Goal: Find specific page/section: Find specific page/section

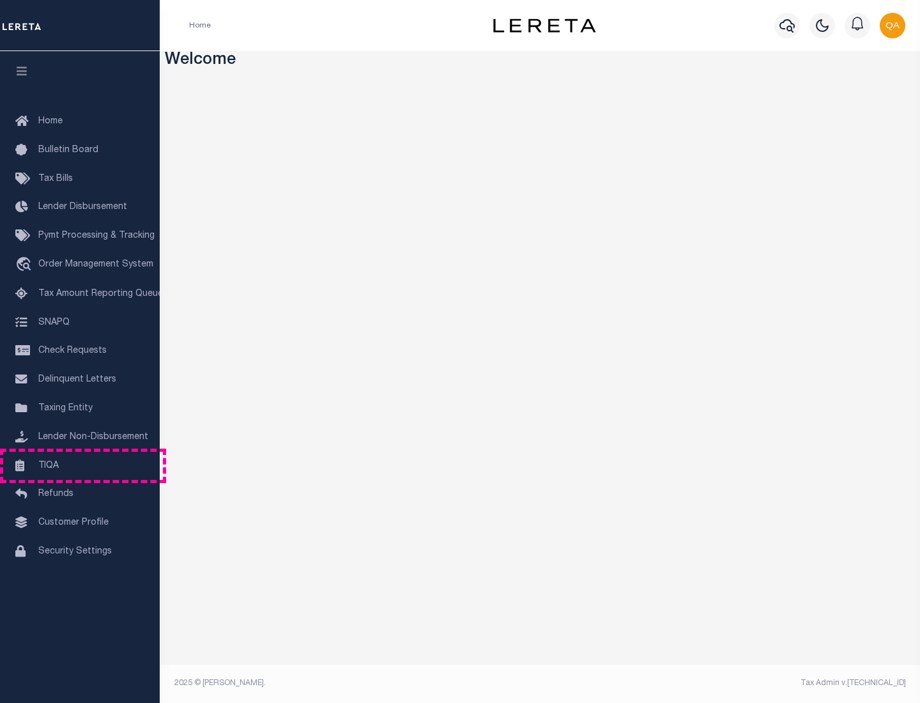
click at [80, 465] on link "TIQA" at bounding box center [80, 466] width 160 height 29
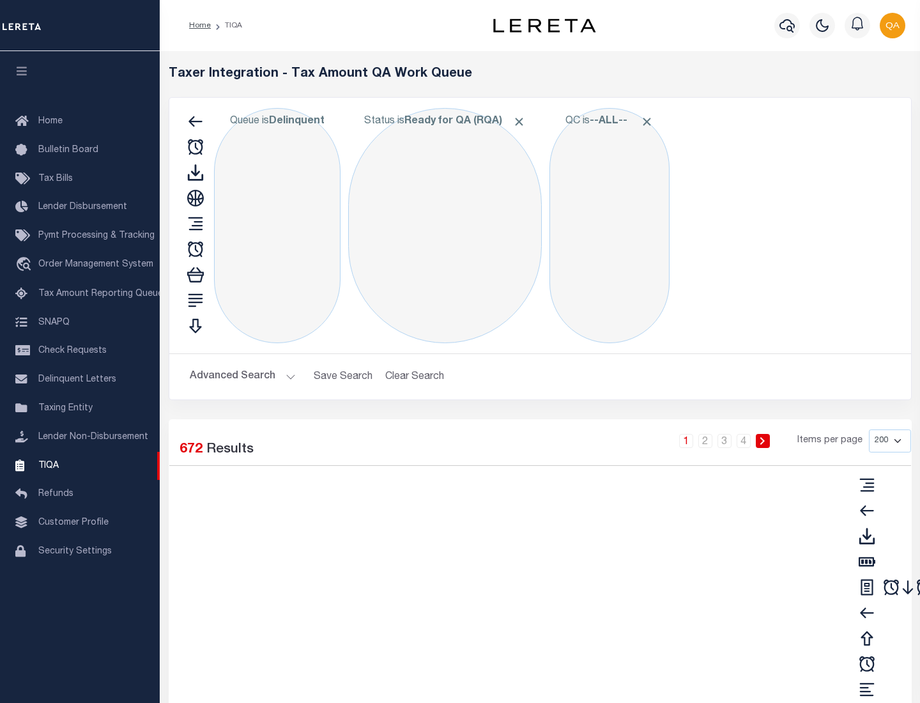
select select "200"
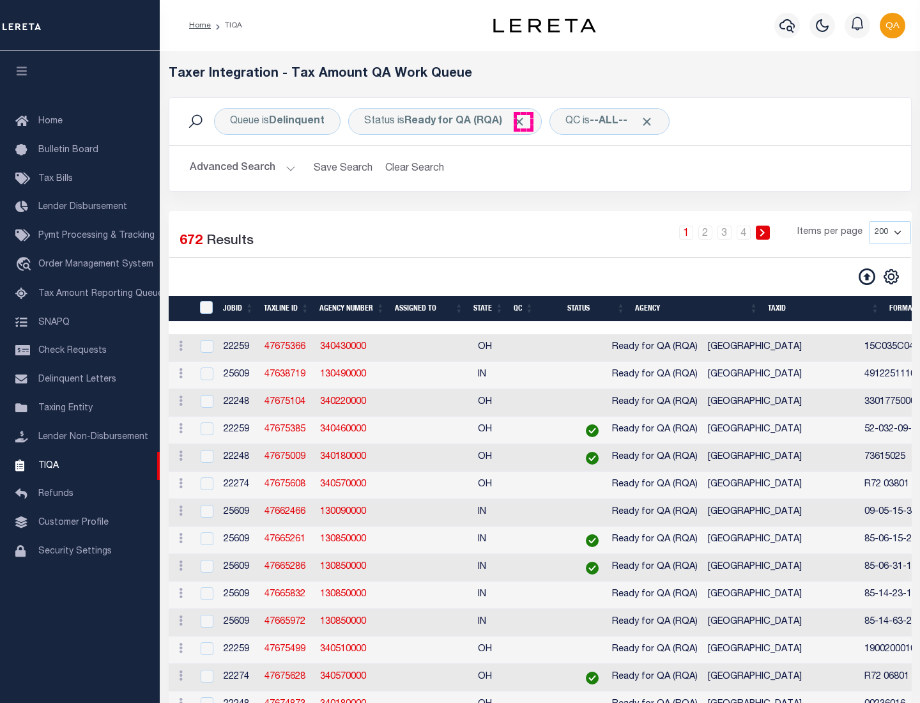
click at [524, 121] on span "Click to Remove" at bounding box center [519, 121] width 13 height 13
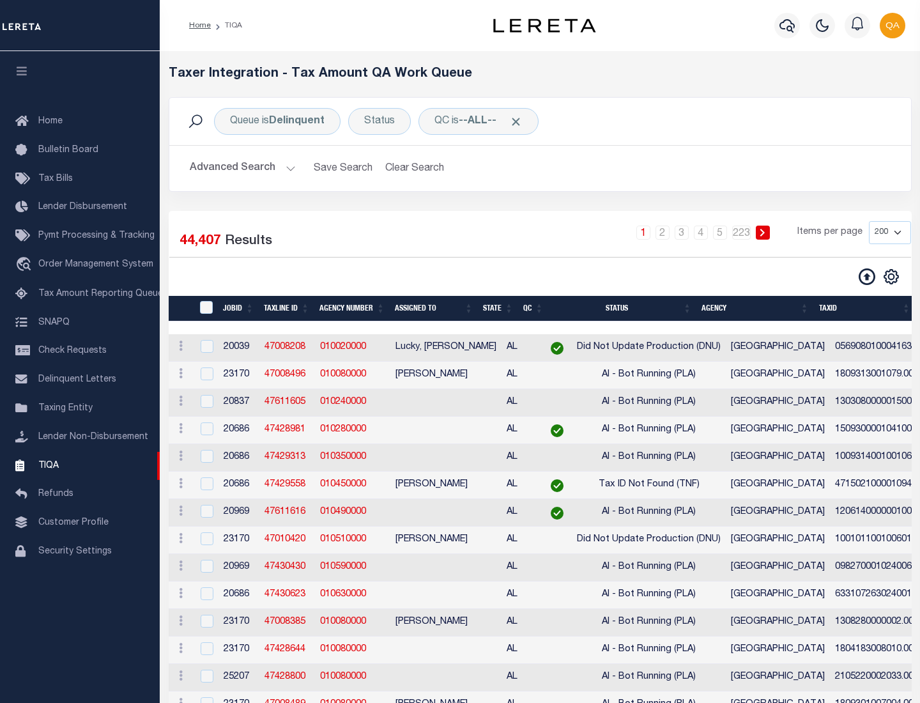
scroll to position [2731, 0]
